Goal: Task Accomplishment & Management: Use online tool/utility

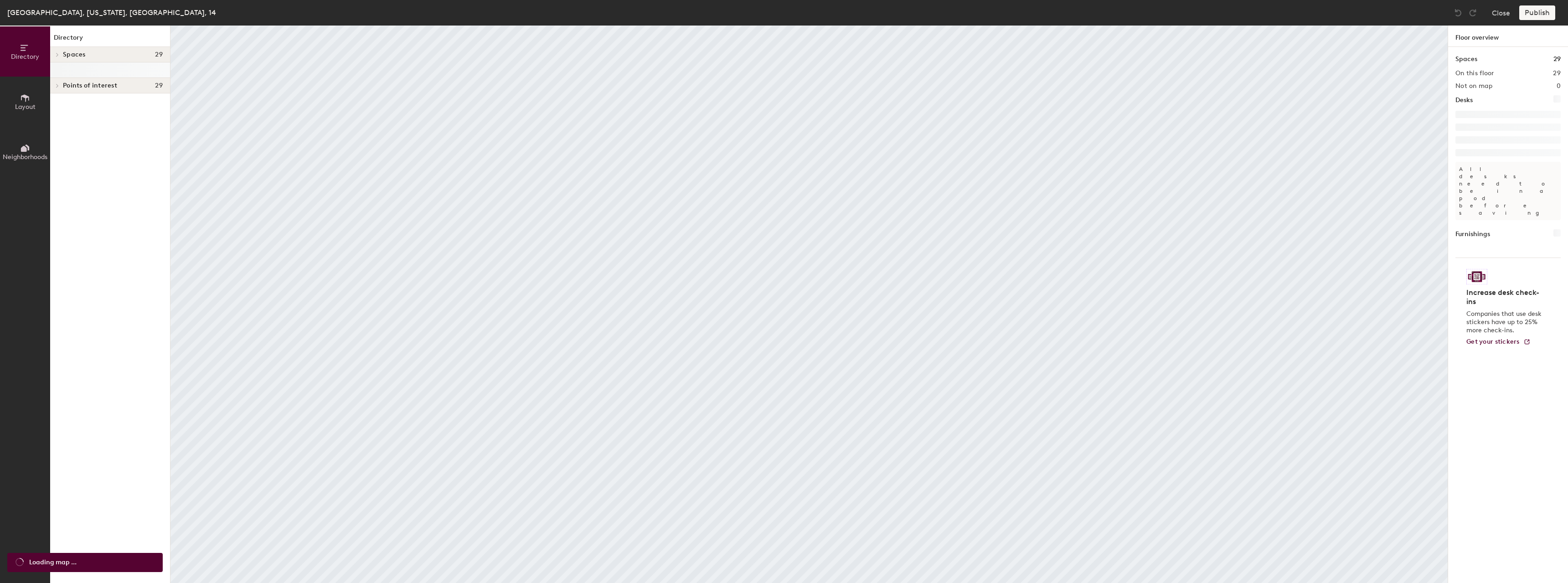
click at [30, 98] on button "Layout" at bounding box center [25, 102] width 50 height 50
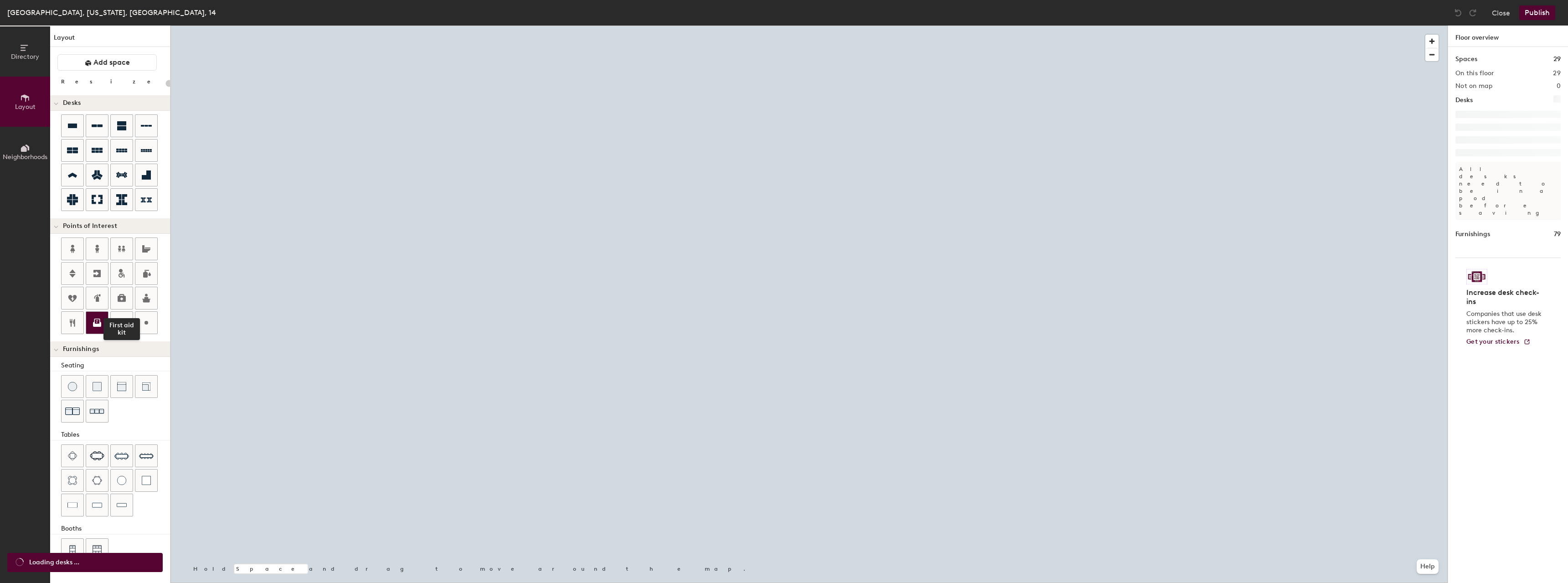
click at [93, 318] on icon at bounding box center [97, 322] width 11 height 11
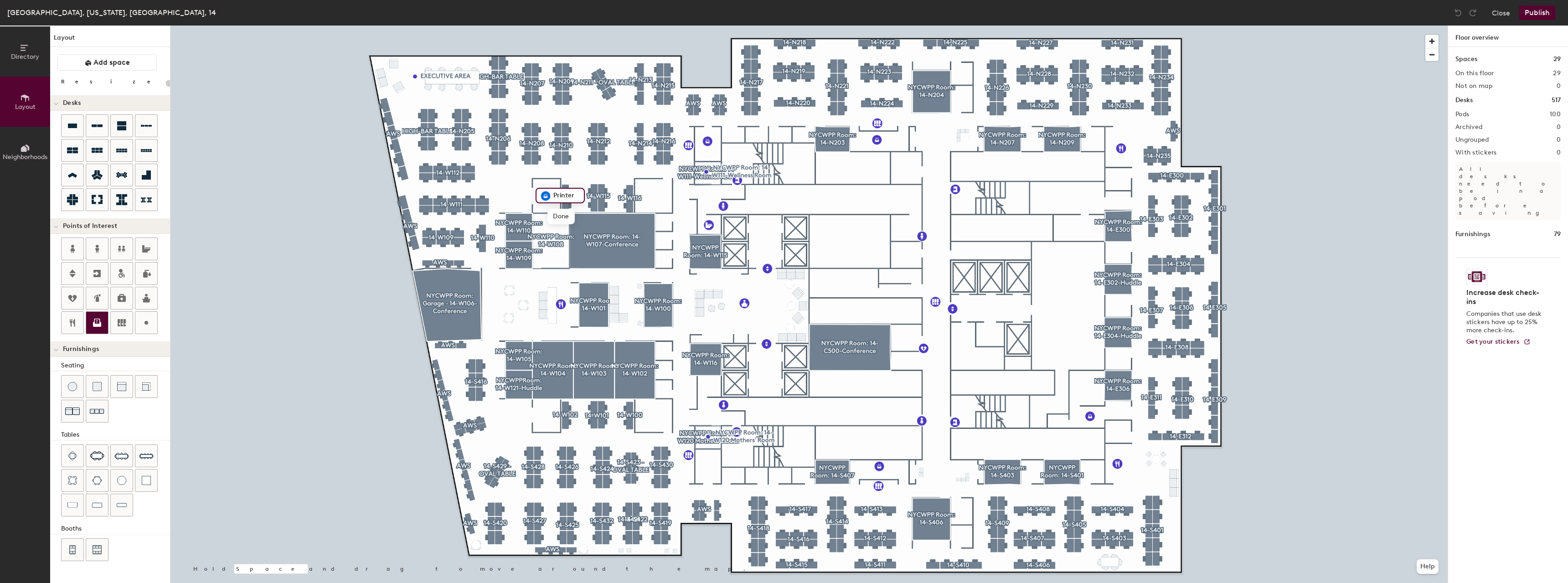
click at [104, 323] on div at bounding box center [97, 322] width 22 height 22
click at [100, 317] on icon at bounding box center [97, 322] width 11 height 11
click at [106, 321] on div at bounding box center [97, 322] width 22 height 22
click at [1540, 13] on button "Publish" at bounding box center [1537, 13] width 36 height 15
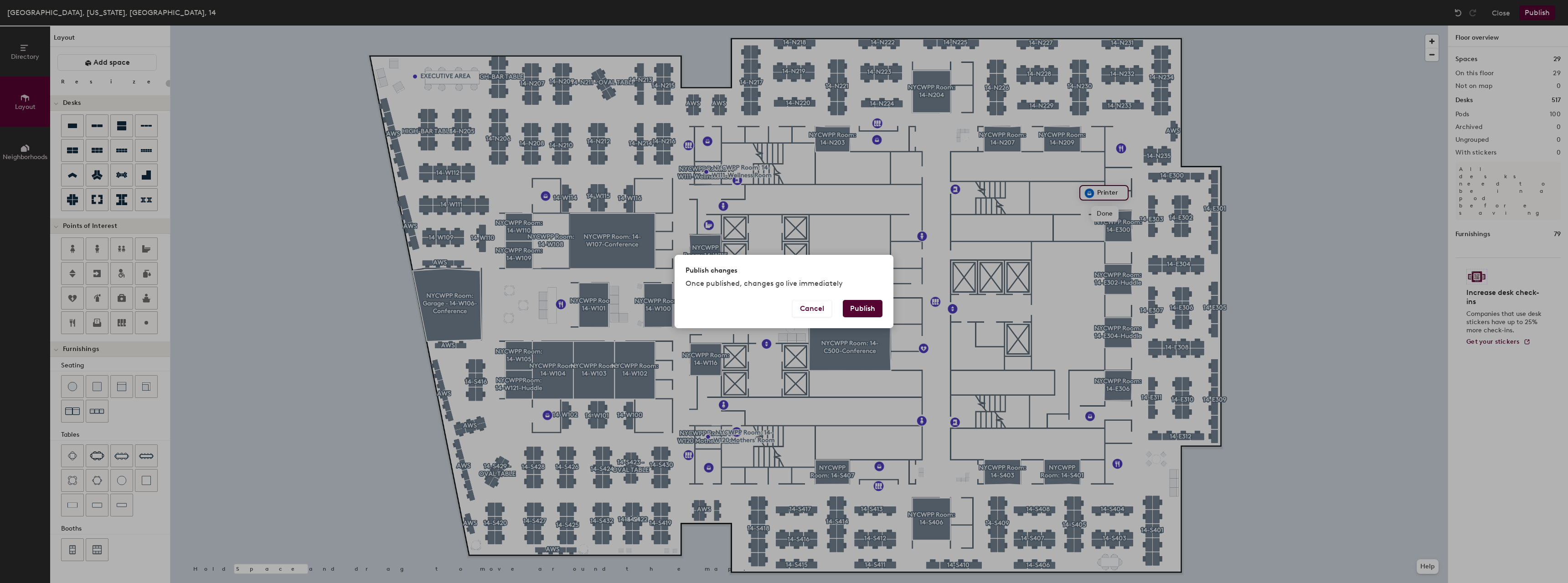
click at [873, 300] on button "Publish" at bounding box center [863, 308] width 40 height 17
type input "20"
